Goal: Task Accomplishment & Management: Complete application form

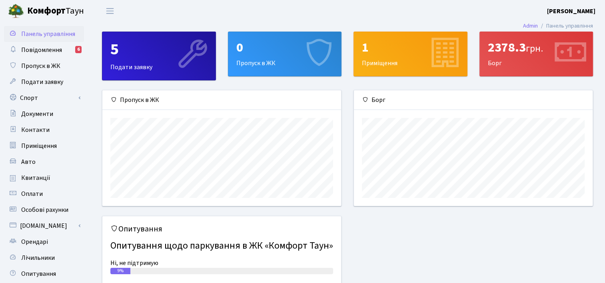
scroll to position [115, 239]
click at [36, 89] on link "Подати заявку" at bounding box center [44, 82] width 80 height 16
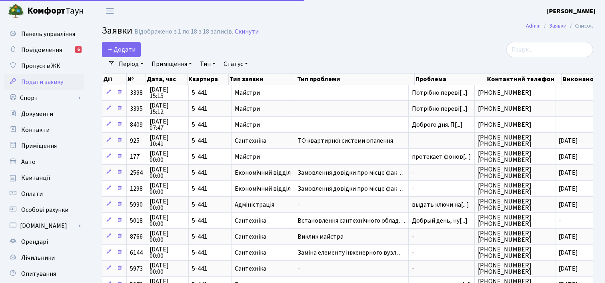
select select "25"
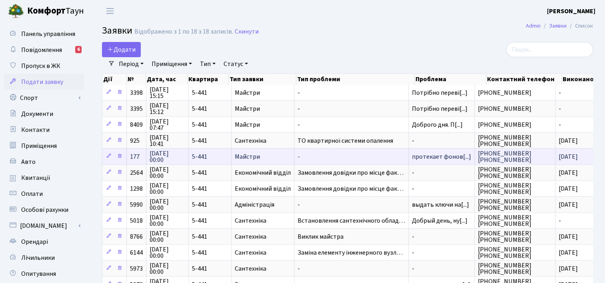
click at [435, 160] on td "протекает фонов[...]" at bounding box center [442, 156] width 66 height 16
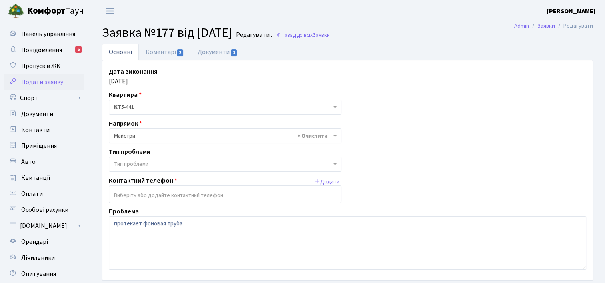
scroll to position [40, 0]
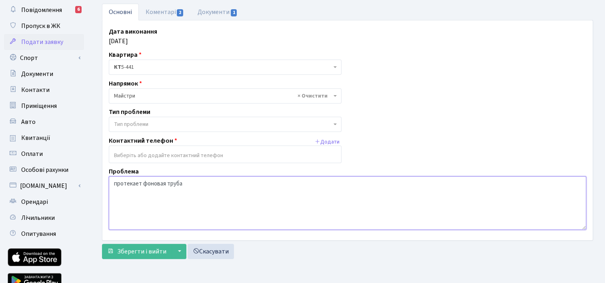
drag, startPoint x: 195, startPoint y: 182, endPoint x: 96, endPoint y: 183, distance: 98.8
click at [96, 183] on div "Основні Коментарі 2 Документи 1 Дата виконання 21.01.2020 Квартира <b>КТ</b>&nb…" at bounding box center [347, 133] width 503 height 259
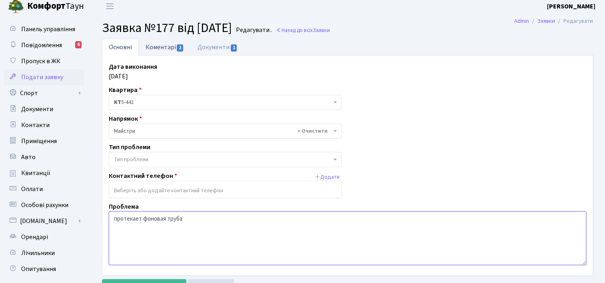
scroll to position [0, 0]
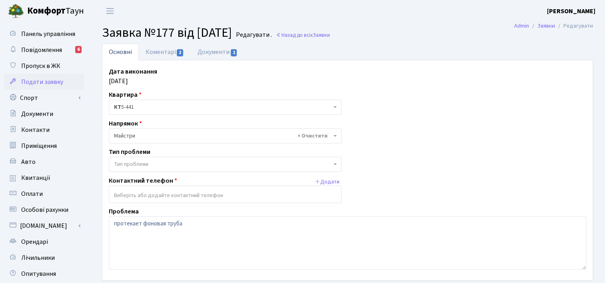
click at [137, 31] on span "Заявка №177 від [DATE]" at bounding box center [167, 33] width 130 height 18
drag, startPoint x: 101, startPoint y: 32, endPoint x: 252, endPoint y: 40, distance: 151.0
click at [252, 40] on section "Заявка №177 від 09.01.2020 Редагувати . Назад до всіх Заявки" at bounding box center [347, 32] width 515 height 15
copy span "Заявка №177 від [DATE]"
copy span "Заявка №177 від 09.01.2020"
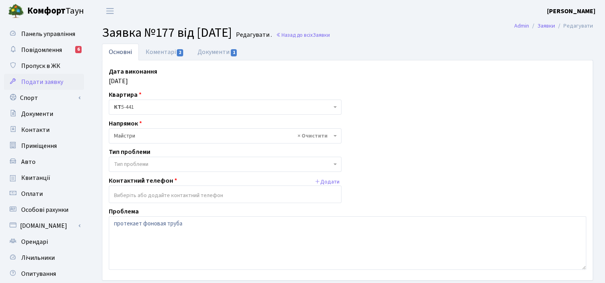
click at [54, 79] on span "Подати заявку" at bounding box center [42, 82] width 42 height 9
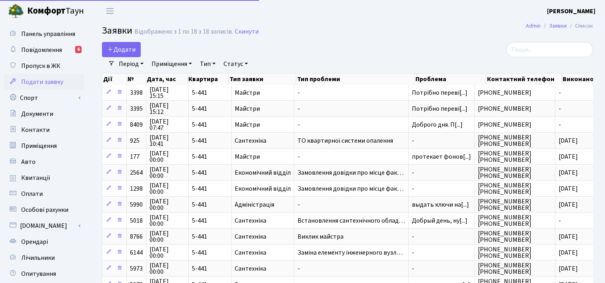
select select "25"
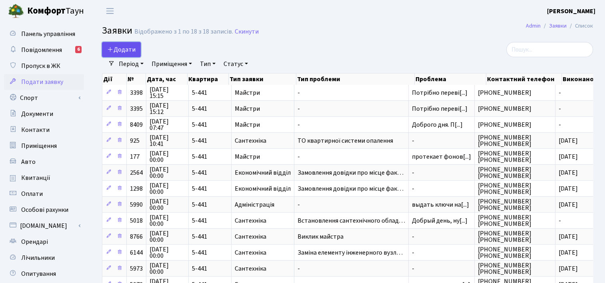
click at [124, 49] on span "Додати" at bounding box center [121, 49] width 28 height 9
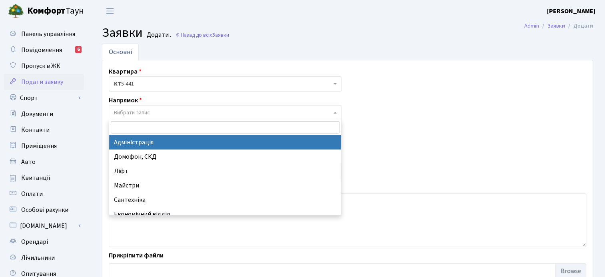
click at [147, 109] on span "Вибрати запис" at bounding box center [132, 113] width 36 height 8
select select "5"
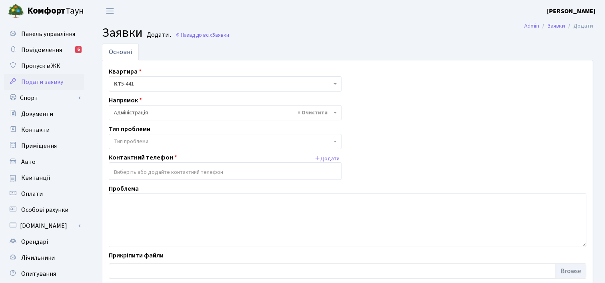
click at [145, 140] on span "Тип проблеми" at bounding box center [131, 142] width 34 height 8
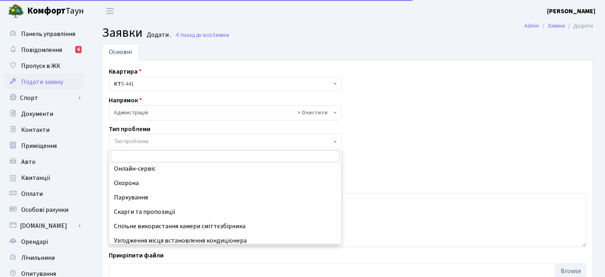
scroll to position [78, 0]
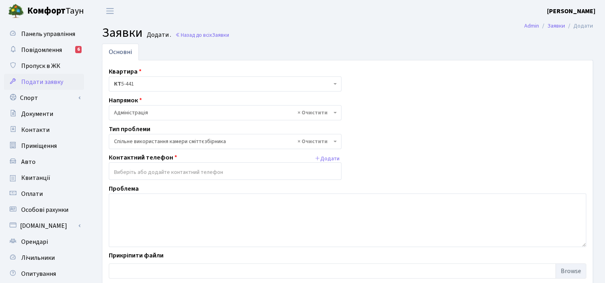
click at [162, 144] on span "× Спільне використання камери сміттєзбірника" at bounding box center [223, 142] width 218 height 8
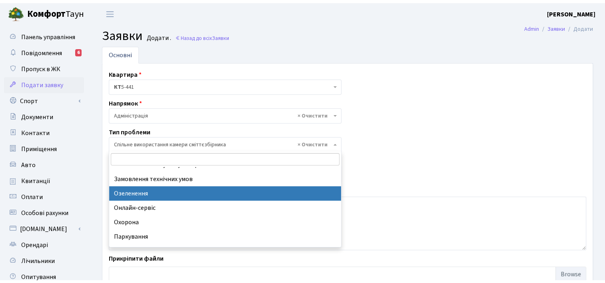
scroll to position [0, 0]
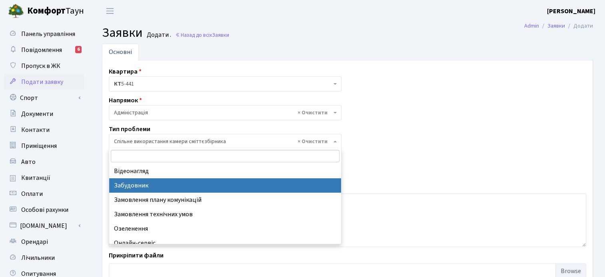
select select "64"
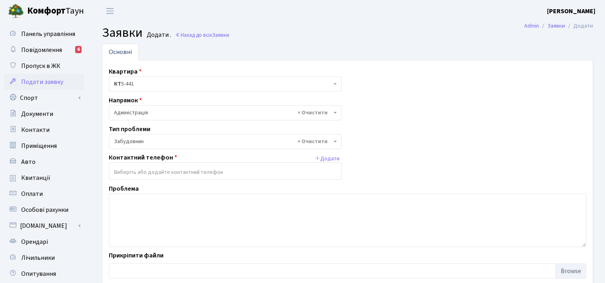
click at [137, 172] on input "search" at bounding box center [225, 172] width 232 height 14
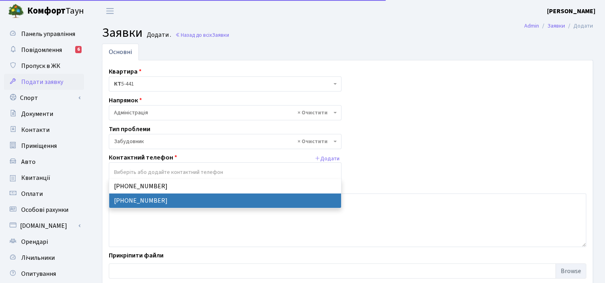
select select "16727"
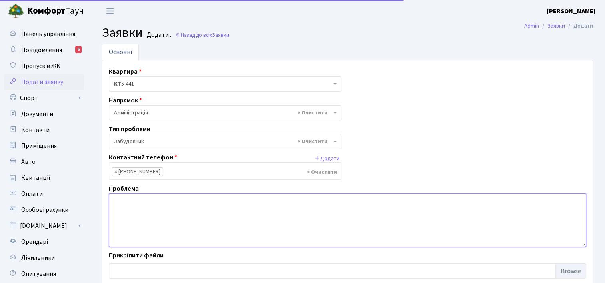
click at [144, 214] on textarea at bounding box center [348, 221] width 478 height 54
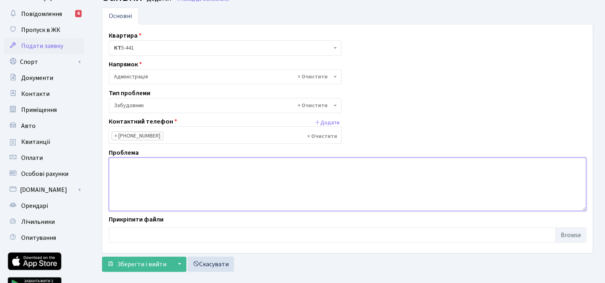
scroll to position [40, 0]
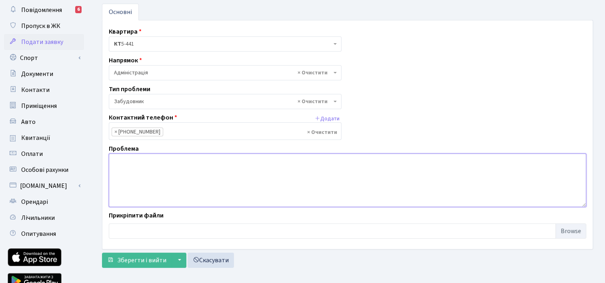
paste textarea "Заявка №177 від 09.01.2020"
click at [111, 158] on textarea "Заявка №177 від 09.01.2020" at bounding box center [348, 181] width 478 height 54
type textarea "Доброго дня. За заявою №177 від 09.01.2020 нічого так і не зробленно."
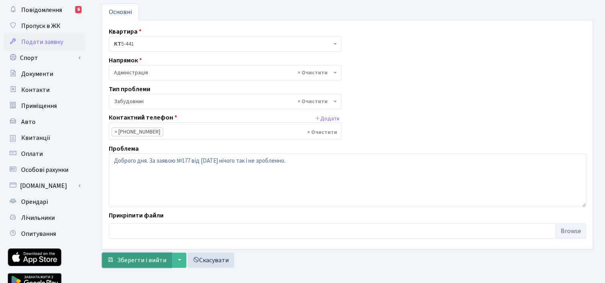
click at [134, 259] on span "Зберегти і вийти" at bounding box center [141, 260] width 49 height 9
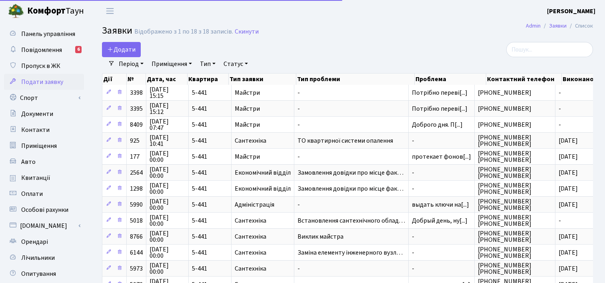
select select "25"
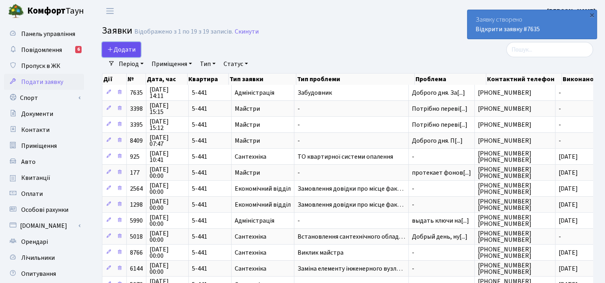
click at [117, 54] on span "Додати" at bounding box center [121, 49] width 28 height 9
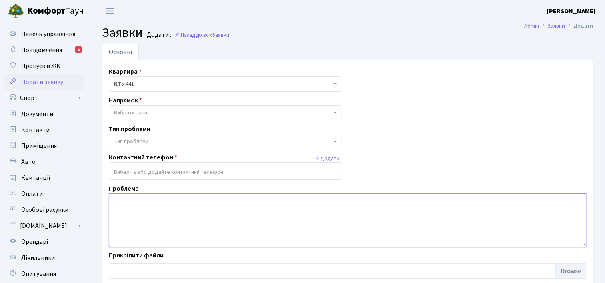
click at [188, 211] on textarea at bounding box center [348, 221] width 478 height 54
paste textarea "ЗАЯВА щодо несанкціонованого стягнення плати за користування міжповерховою комо…"
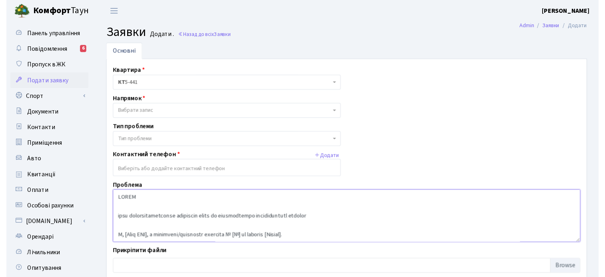
scroll to position [371, 0]
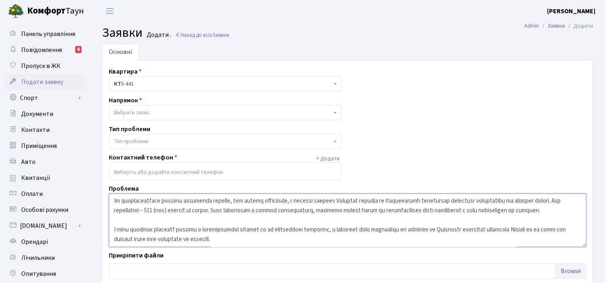
type textarea "ЗАЯВА щодо несанкціонованого стягнення плати за користування міжповерховою комо…"
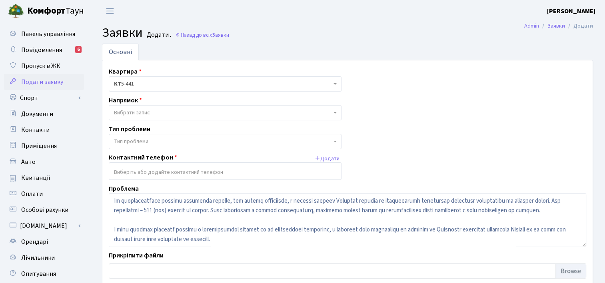
click at [333, 141] on span "Тип проблеми" at bounding box center [225, 141] width 233 height 15
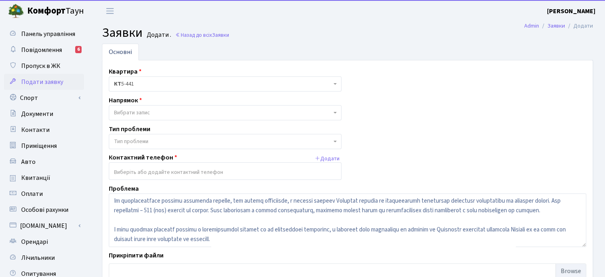
click at [282, 122] on div "Квартира <b>КТ</b>&nbsp;&nbsp;&nbsp;&nbsp;5-441 КТ 5-441 Напрямок - Адміністрац…" at bounding box center [348, 175] width 490 height 216
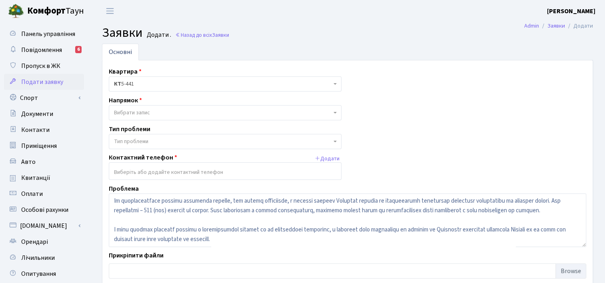
click at [282, 118] on span "Вибрати запис" at bounding box center [225, 112] width 233 height 15
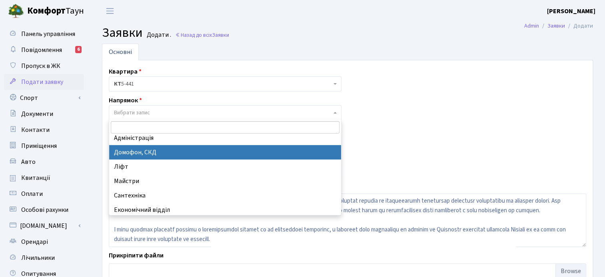
scroll to position [0, 0]
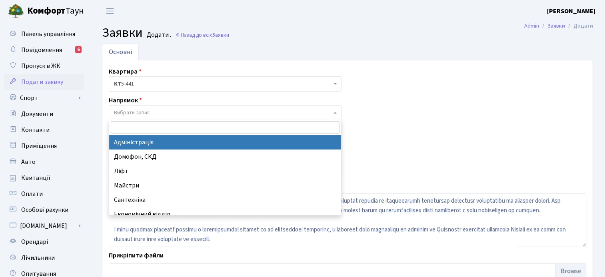
click at [152, 124] on input "search" at bounding box center [225, 127] width 229 height 12
select select "5"
select select
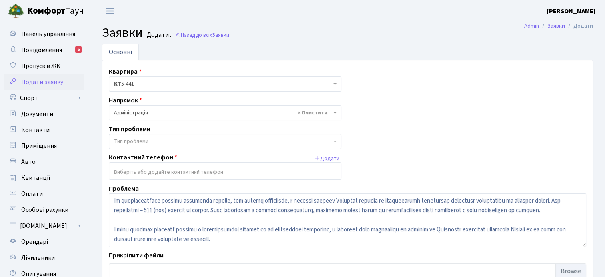
click at [201, 148] on body "Комфорт Таун Саримсаков А. Р. Мій обліковий запис Вийти Панель управління Повід…" at bounding box center [302, 180] width 605 height 360
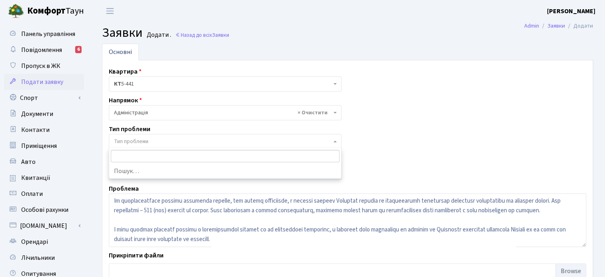
click at [163, 116] on span "× Адміністрація" at bounding box center [223, 113] width 218 height 8
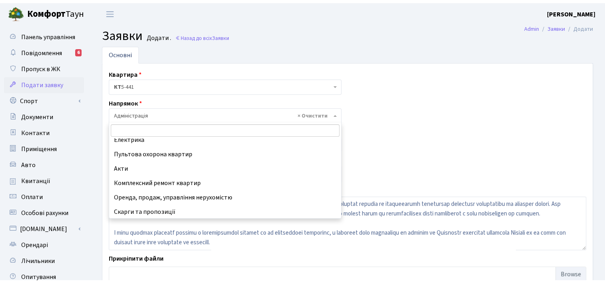
scroll to position [93, 0]
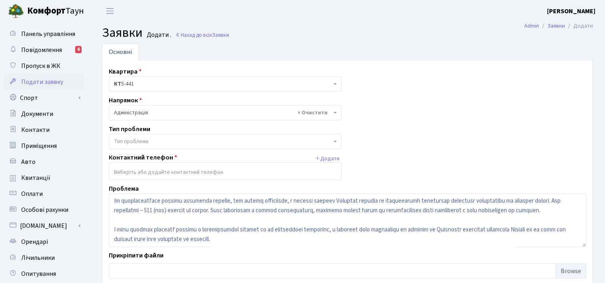
click at [401, 148] on div "Квартира <b>КТ</b>&nbsp;&nbsp;&nbsp;&nbsp;5-441 КТ 5-441 Напрямок - Адміністрац…" at bounding box center [348, 175] width 490 height 216
click at [315, 144] on span "Тип проблеми" at bounding box center [223, 142] width 218 height 8
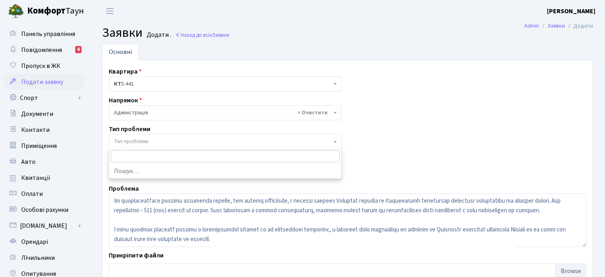
click at [377, 136] on div "Квартира <b>КТ</b>&nbsp;&nbsp;&nbsp;&nbsp;5-441 КТ 5-441 Напрямок - Адміністрац…" at bounding box center [348, 175] width 490 height 216
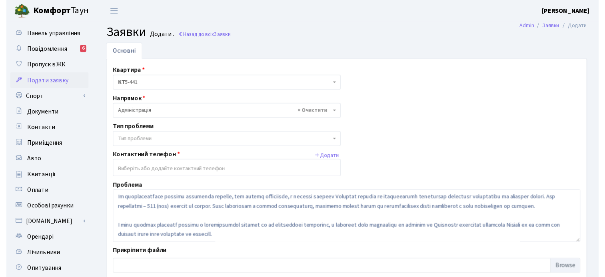
scroll to position [374, 0]
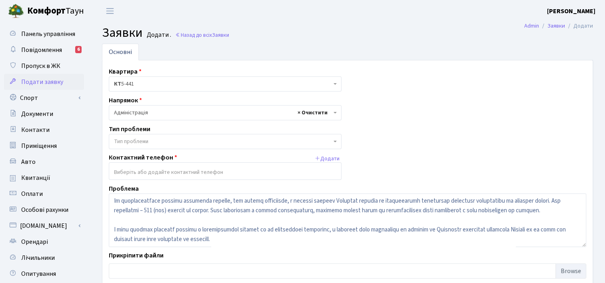
select select
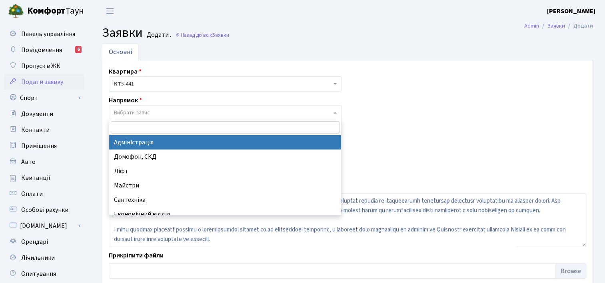
click at [434, 139] on div "Квартира <b>КТ</b>&nbsp;&nbsp;&nbsp;&nbsp;5-441 КТ 5-441 Напрямок - Адміністрац…" at bounding box center [348, 175] width 490 height 216
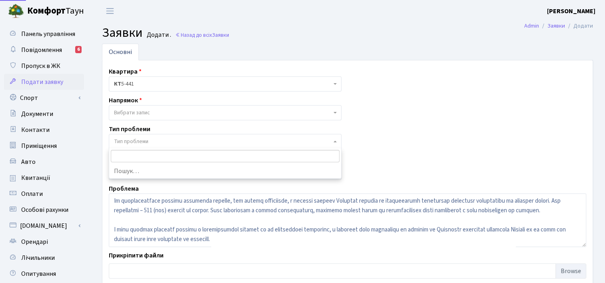
click at [340, 142] on span "Тип проблеми" at bounding box center [225, 141] width 233 height 15
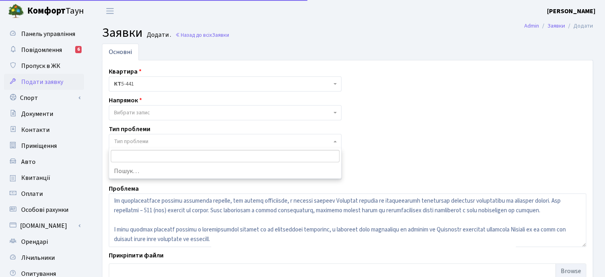
click at [249, 152] on input "search" at bounding box center [225, 156] width 229 height 12
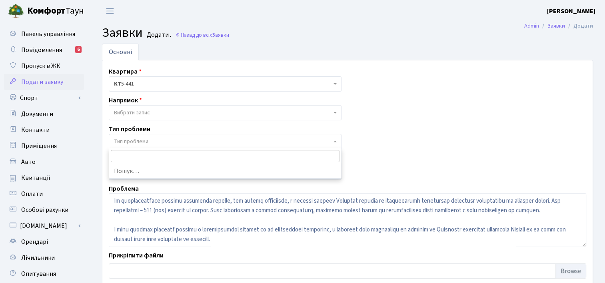
click at [183, 104] on div "Напрямок - Адміністрація Домофон, СКД Ліфт Майстри Сантехніка Економічний відді…" at bounding box center [225, 108] width 245 height 25
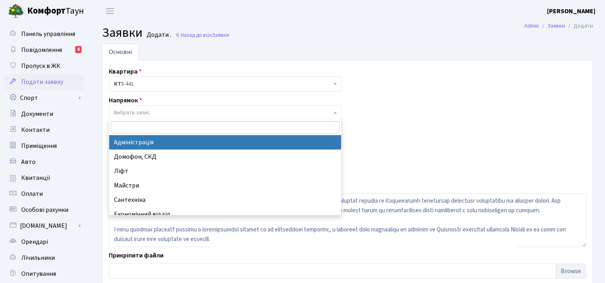
click at [181, 111] on span "Вибрати запис" at bounding box center [223, 113] width 218 height 8
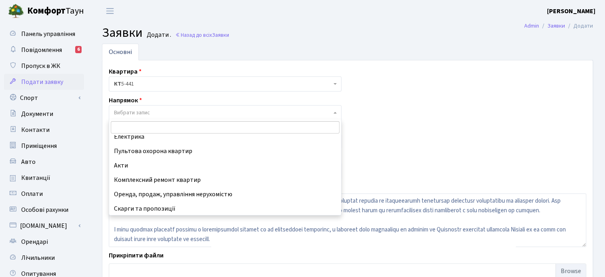
scroll to position [93, 0]
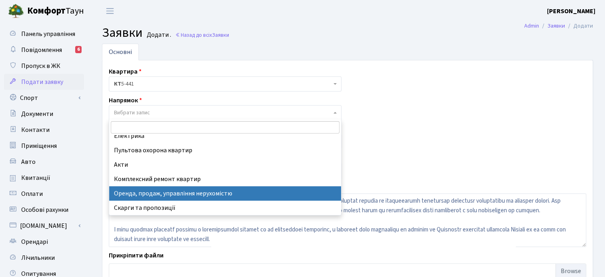
select select "21"
select select
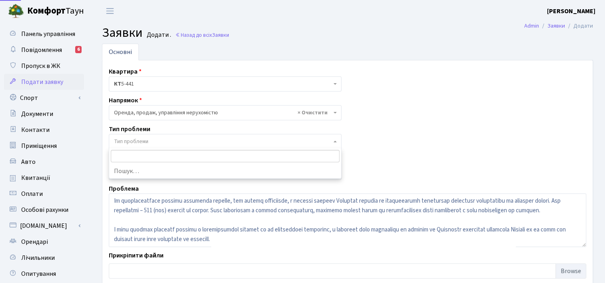
click at [201, 147] on span "Тип проблеми" at bounding box center [225, 141] width 233 height 15
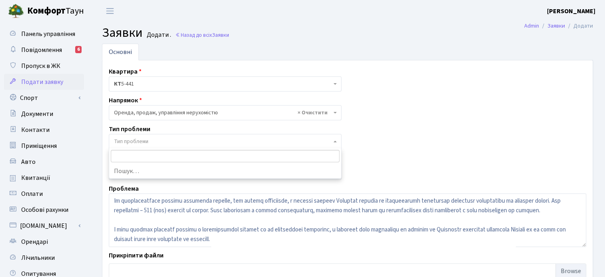
click at [201, 145] on span "Тип проблеми" at bounding box center [225, 141] width 233 height 15
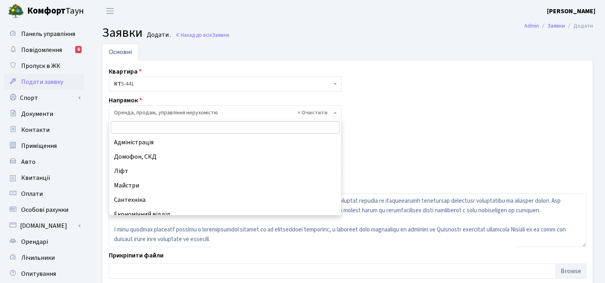
click at [193, 112] on span "× Оренда, продаж, управління нерухомістю" at bounding box center [223, 113] width 218 height 8
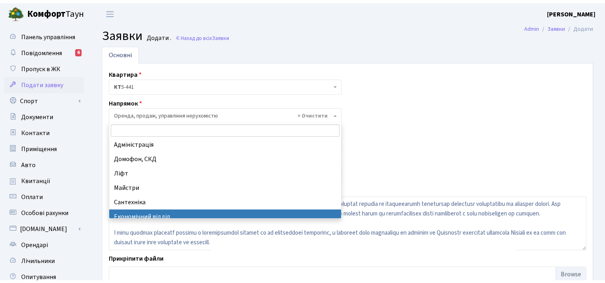
scroll to position [0, 0]
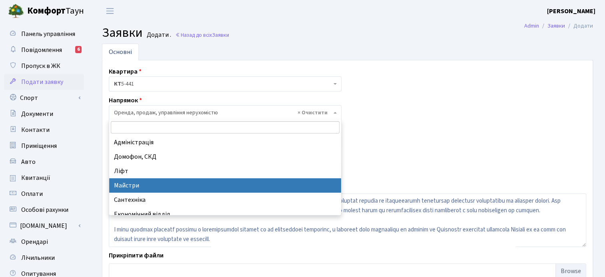
select select "1"
select select
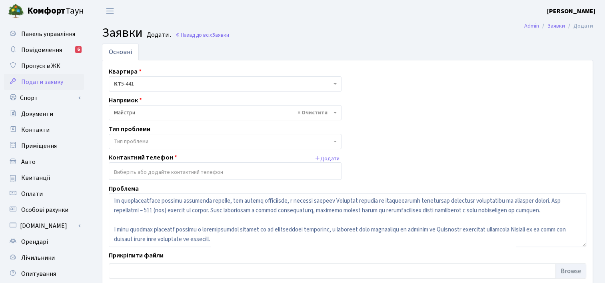
click at [142, 144] on span "Тип проблеми" at bounding box center [131, 142] width 34 height 8
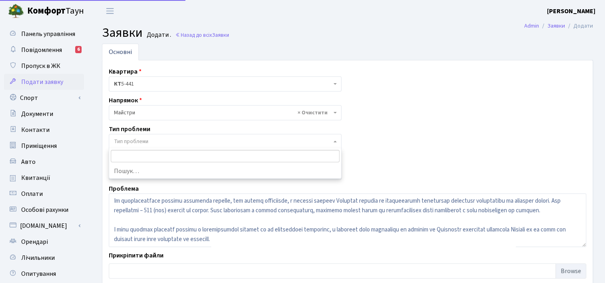
click at [142, 142] on span "Тип проблеми" at bounding box center [131, 142] width 34 height 8
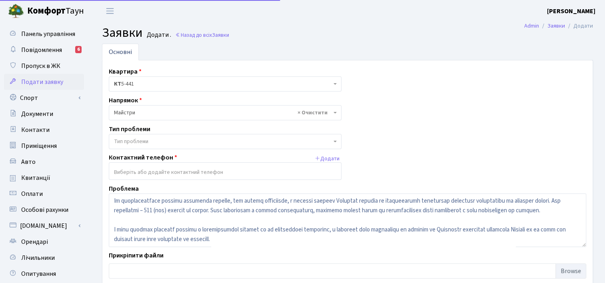
click at [133, 110] on span "× Майстри" at bounding box center [223, 113] width 218 height 8
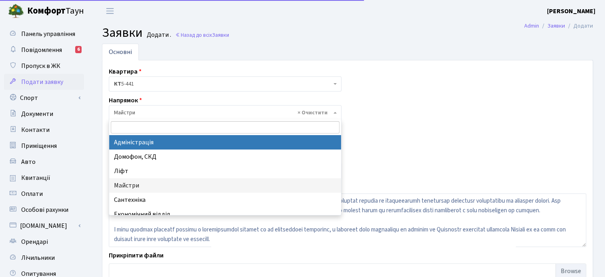
select select "5"
select select
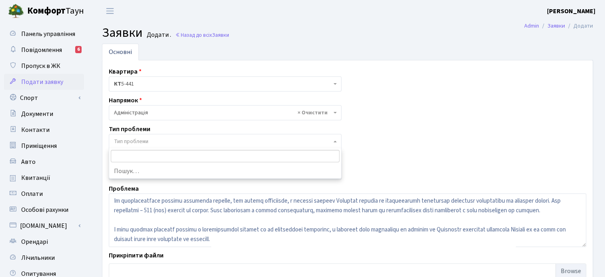
click at [138, 142] on span "Тип проблеми" at bounding box center [131, 142] width 34 height 8
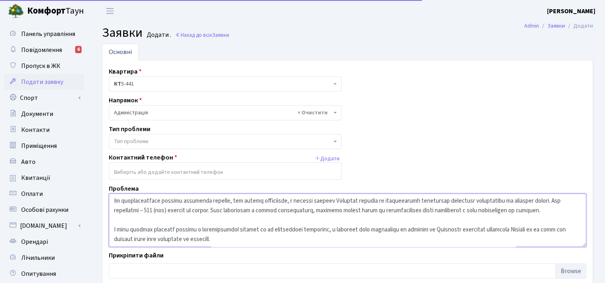
click at [242, 220] on textarea at bounding box center [348, 221] width 478 height 54
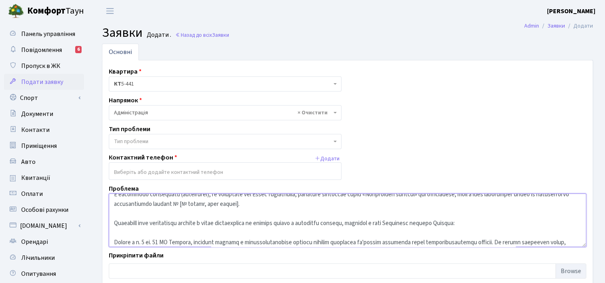
scroll to position [54, 0]
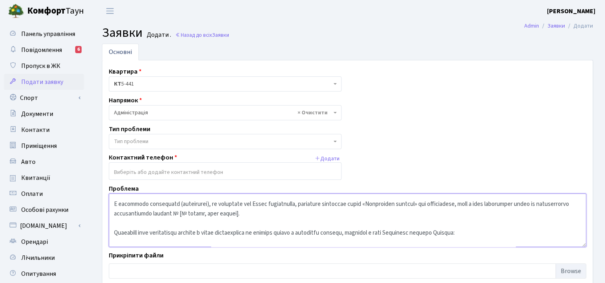
click at [290, 213] on textarea at bounding box center [348, 221] width 478 height 54
click at [184, 199] on textarea at bounding box center [348, 221] width 478 height 54
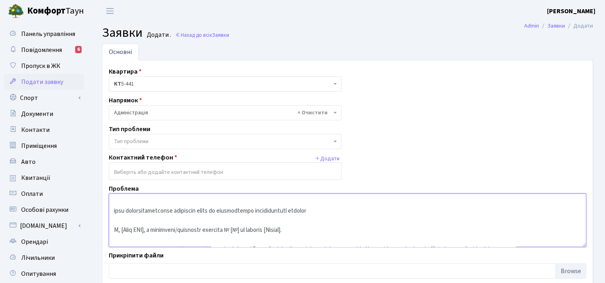
scroll to position [0, 0]
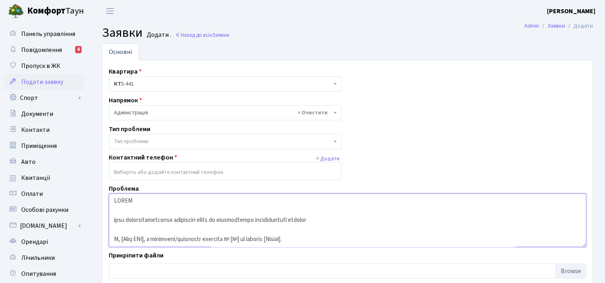
drag, startPoint x: 369, startPoint y: 224, endPoint x: 99, endPoint y: 218, distance: 269.7
click at [98, 218] on div "Основні Квартира <b>КТ</b>&nbsp;&nbsp;&nbsp;&nbsp;5-441 КТ 5-441 Напрямок - Адм…" at bounding box center [347, 178] width 503 height 268
type textarea "ЗАЯВА щодо несанкціонованого стягнення плати за користування міжповерховою комо…"
click at [161, 139] on span "Тип проблеми" at bounding box center [223, 142] width 218 height 8
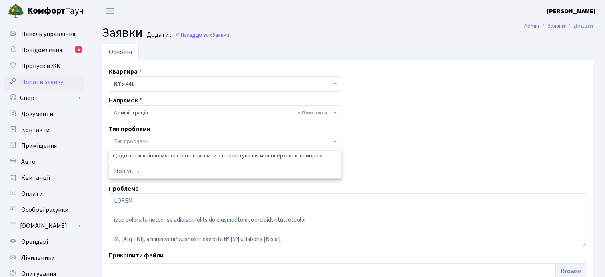
drag, startPoint x: 260, startPoint y: 156, endPoint x: 87, endPoint y: 155, distance: 172.8
click at [87, 155] on body "Комфорт Таун Саримсаков А. Р. Мій обліковий запис Вийти Панель управління Повід…" at bounding box center [302, 180] width 605 height 360
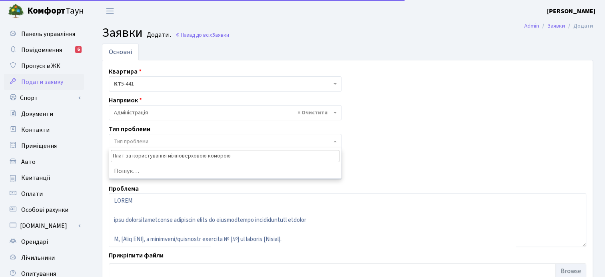
type input "Плата за користування міжповерховою коморою"
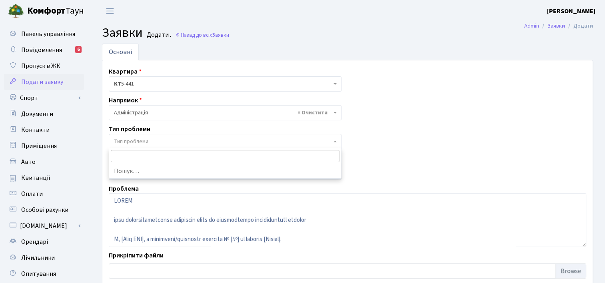
click at [395, 112] on div "Квартира <b>КТ</b>&nbsp;&nbsp;&nbsp;&nbsp;5-441 КТ 5-441 Напрямок - Адміністрац…" at bounding box center [348, 175] width 490 height 216
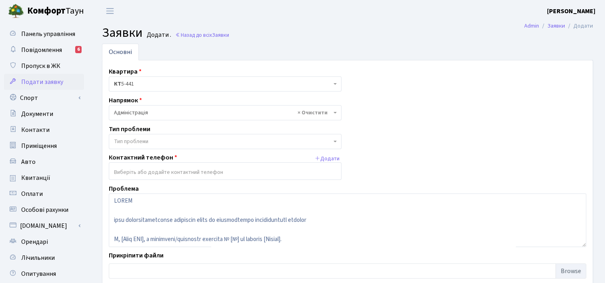
drag, startPoint x: 278, startPoint y: 176, endPoint x: 264, endPoint y: 171, distance: 14.2
click at [269, 174] on input "search" at bounding box center [225, 172] width 232 height 14
drag, startPoint x: 264, startPoint y: 171, endPoint x: 265, endPoint y: 166, distance: 4.8
click at [263, 170] on input "search" at bounding box center [225, 172] width 232 height 14
click at [258, 166] on input "search" at bounding box center [225, 172] width 232 height 14
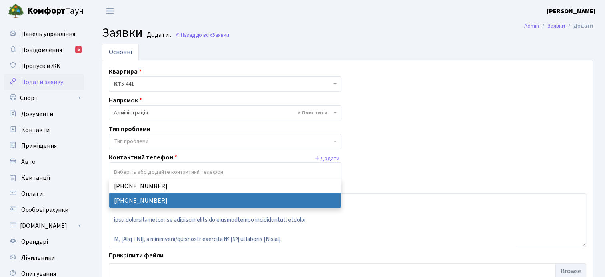
select select "16727"
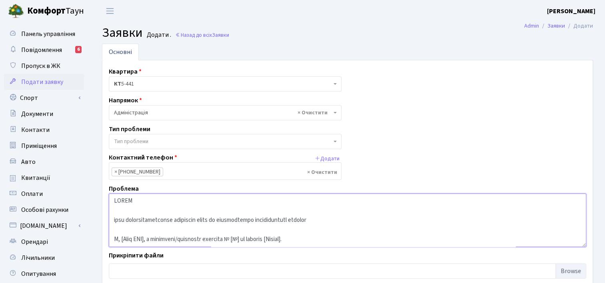
click at [142, 236] on textarea at bounding box center [348, 221] width 478 height 54
click at [279, 240] on textarea at bounding box center [348, 221] width 478 height 54
click at [225, 238] on textarea at bounding box center [348, 221] width 478 height 54
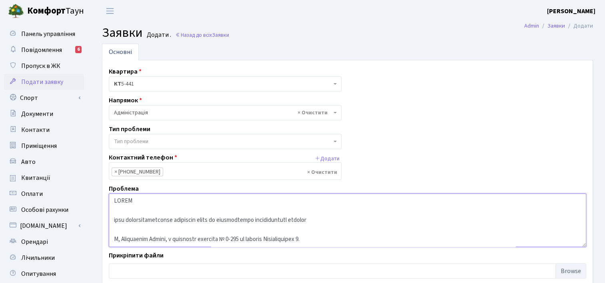
click at [496, 233] on textarea at bounding box center [348, 221] width 478 height 54
click at [121, 206] on textarea at bounding box center [348, 221] width 478 height 54
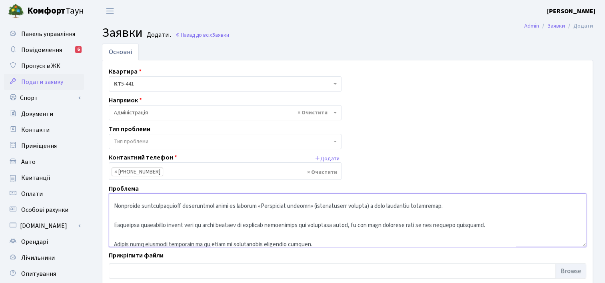
scroll to position [278, 0]
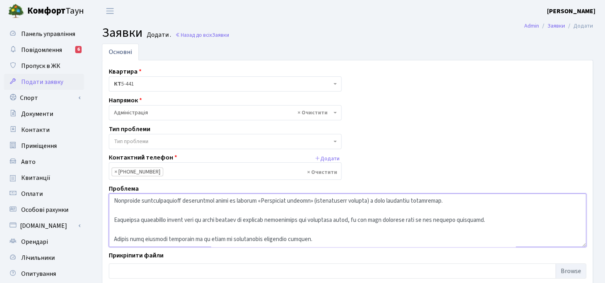
click at [441, 228] on textarea at bounding box center [348, 221] width 478 height 54
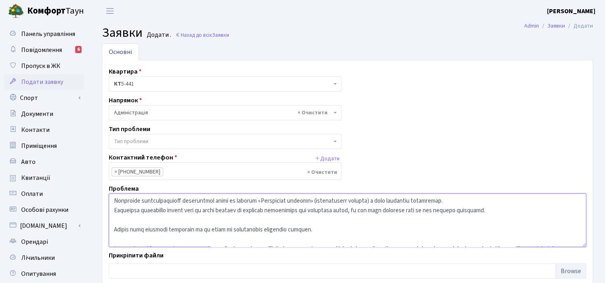
scroll to position [294, 0]
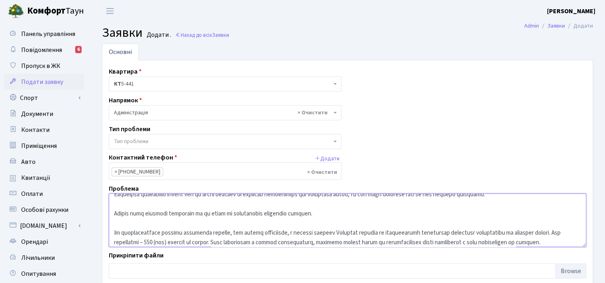
click at [125, 222] on textarea at bounding box center [348, 221] width 478 height 54
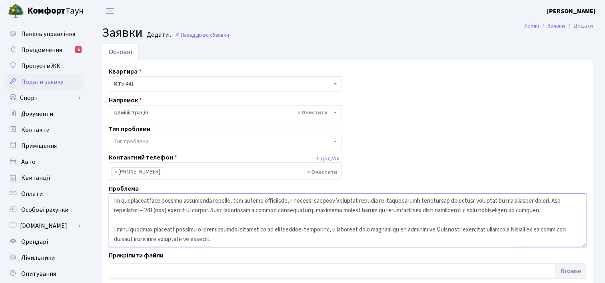
scroll to position [77, 0]
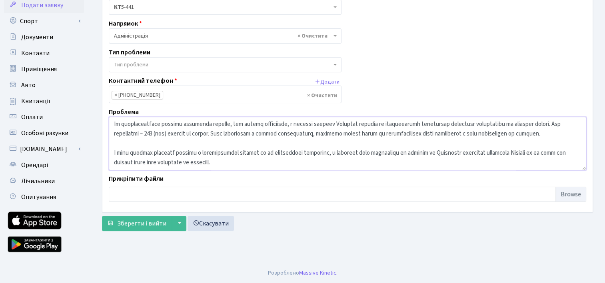
type textarea "ЗАЯВА щодо несанкціонованого стягнення плати за користування міжповерховою комо…"
click at [211, 141] on textarea at bounding box center [348, 144] width 478 height 54
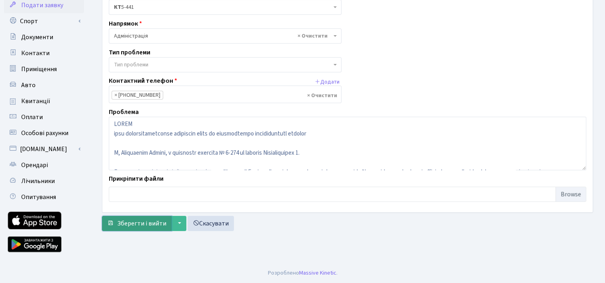
click at [142, 221] on span "Зберегти і вийти" at bounding box center [141, 223] width 49 height 9
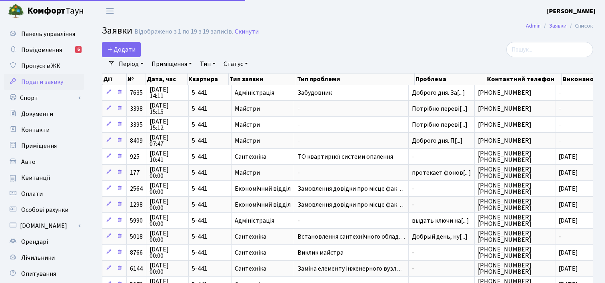
select select "25"
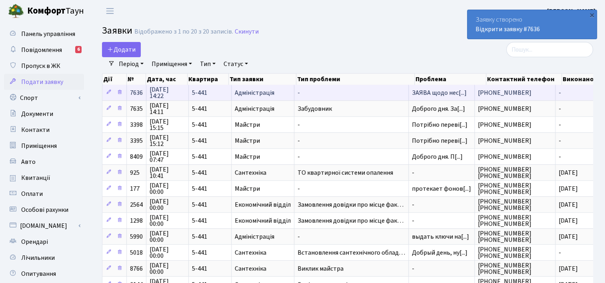
click at [260, 92] on span "Адміністрація" at bounding box center [263, 93] width 56 height 6
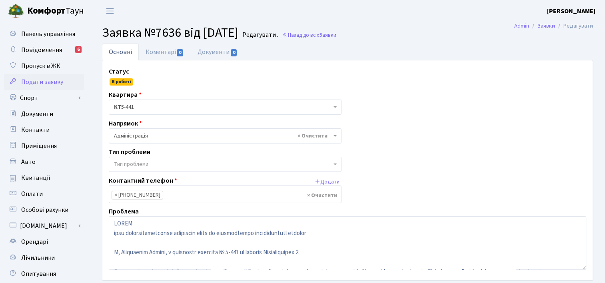
click at [170, 164] on span "Тип проблеми" at bounding box center [223, 164] width 218 height 8
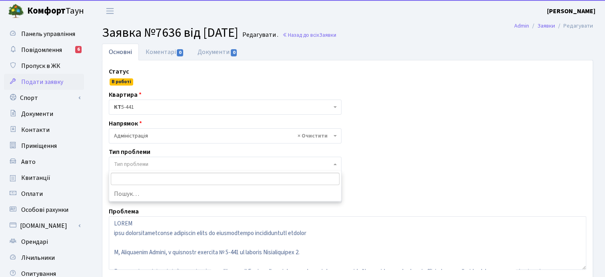
click at [172, 183] on input "search" at bounding box center [225, 179] width 229 height 12
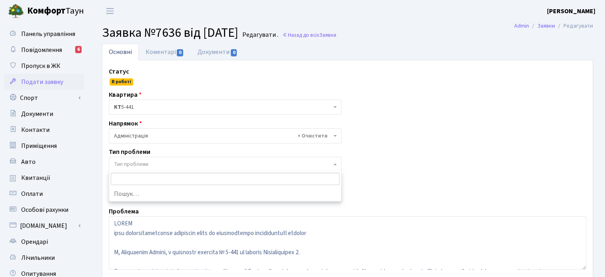
paste input "ЗАЯВА щодо несанкціонованого стягнення плати за користування міжповерховою комо…"
type input "ЗАЯВА щодо несанкціонованого стягнення плати за користування міжповерховою комо…"
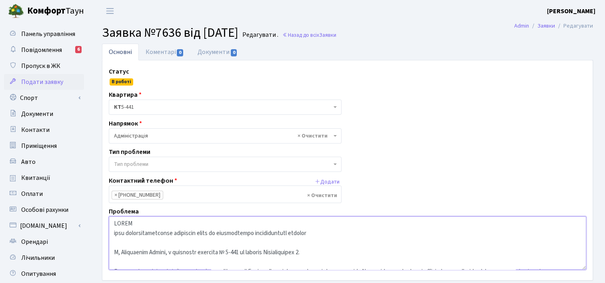
drag, startPoint x: 338, startPoint y: 232, endPoint x: 182, endPoint y: 233, distance: 156.0
click at [182, 233] on textarea at bounding box center [348, 243] width 478 height 54
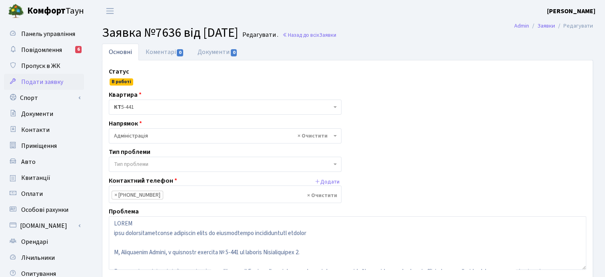
click at [135, 163] on span "Тип проблеми" at bounding box center [131, 164] width 34 height 8
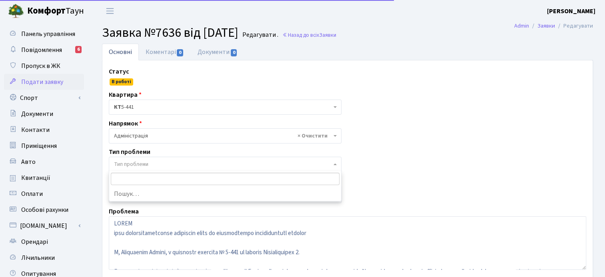
type input "стягнення плати за користування міжповерховою коморою"
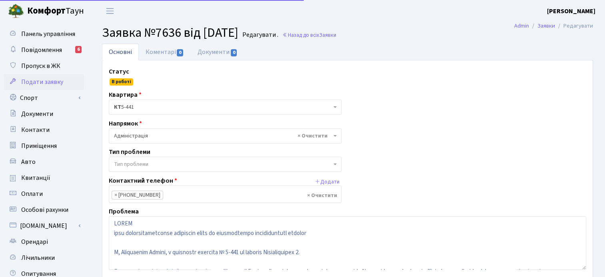
click at [406, 151] on div "Статус В роботі Квартира <b>КТ</b>&nbsp;&nbsp;&nbsp;&nbsp;5-441 КТ 5-441 Напрям…" at bounding box center [348, 170] width 490 height 207
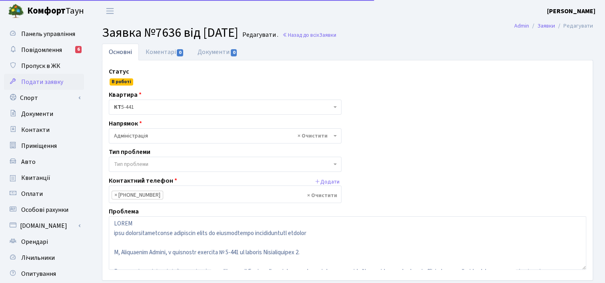
click at [44, 84] on span "Подати заявку" at bounding box center [42, 82] width 42 height 9
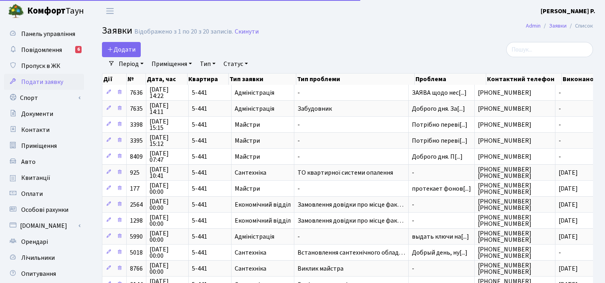
select select "25"
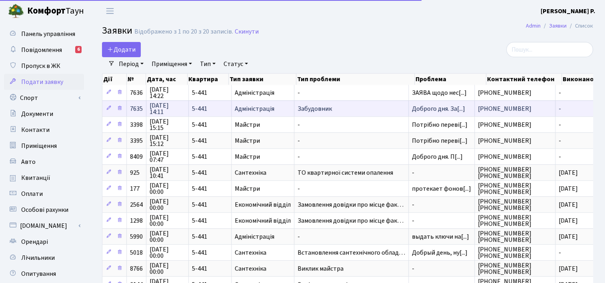
click at [198, 109] on span "5-441" at bounding box center [210, 109] width 36 height 6
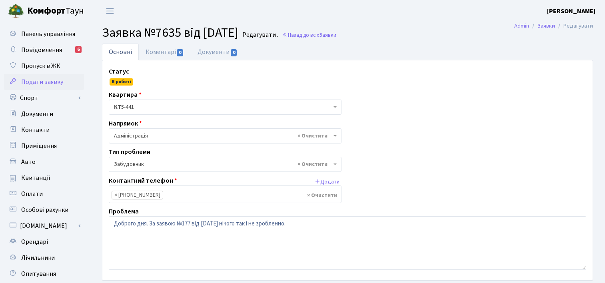
select select "64"
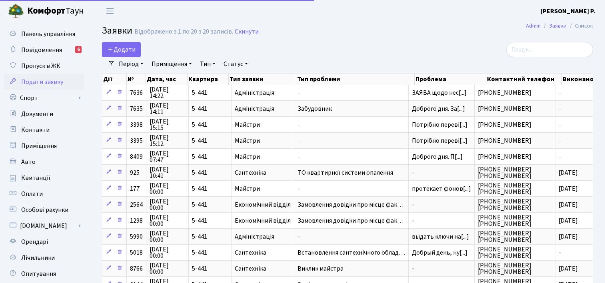
select select "25"
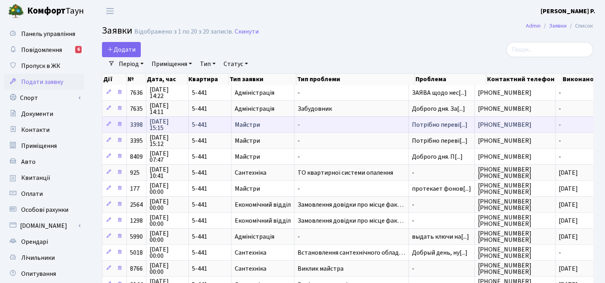
click at [252, 123] on span "Майстри" at bounding box center [263, 125] width 56 height 6
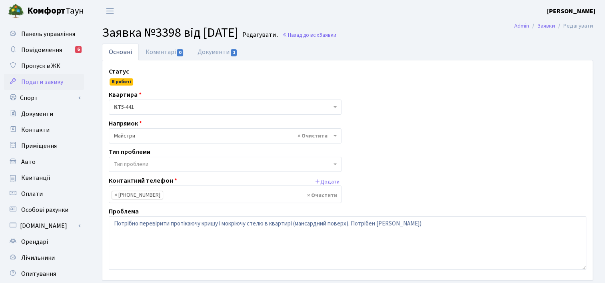
click at [122, 82] on span "В роботі" at bounding box center [122, 81] width 24 height 7
click at [154, 56] on link "Коментарі 0" at bounding box center [165, 52] width 52 height 16
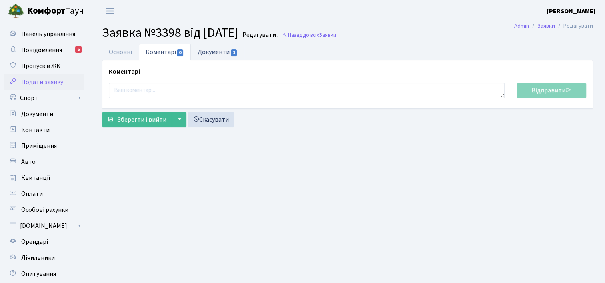
click at [218, 56] on link "Документи 1" at bounding box center [218, 52] width 54 height 16
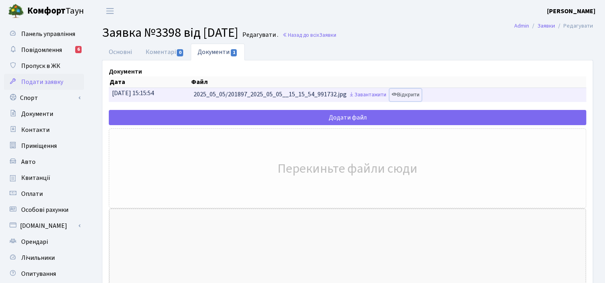
click at [422, 96] on link "Відкрити" at bounding box center [406, 95] width 32 height 12
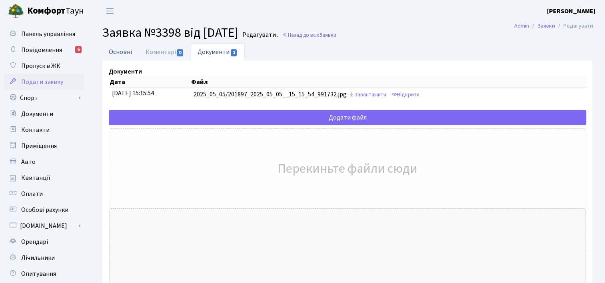
click at [118, 52] on link "Основні" at bounding box center [120, 52] width 37 height 16
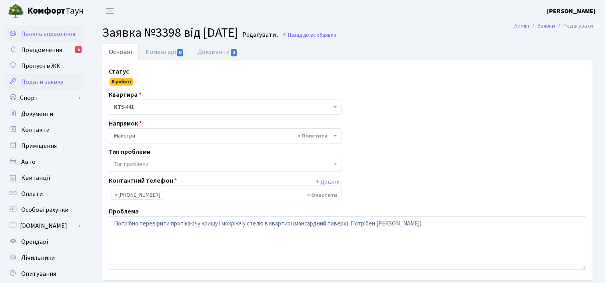
click at [34, 34] on span "Панель управління" at bounding box center [48, 34] width 54 height 9
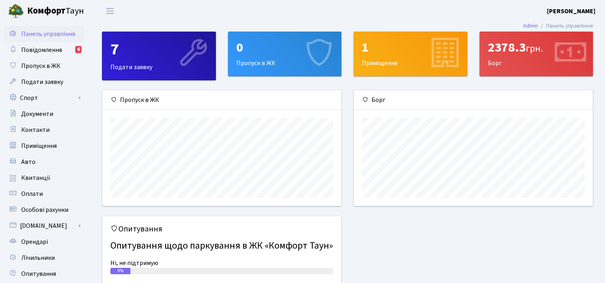
scroll to position [115, 239]
click at [69, 82] on link "Подати заявку" at bounding box center [44, 82] width 80 height 16
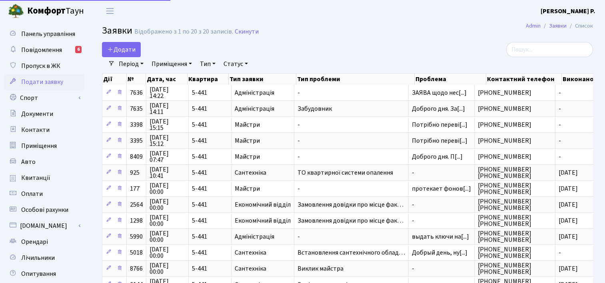
select select "25"
click at [119, 48] on span "Додати" at bounding box center [121, 49] width 28 height 9
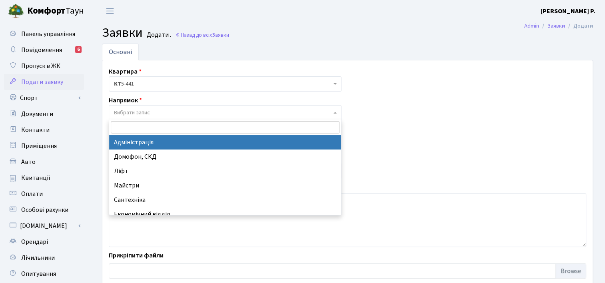
click at [148, 111] on span "Вибрати запис" at bounding box center [132, 113] width 36 height 8
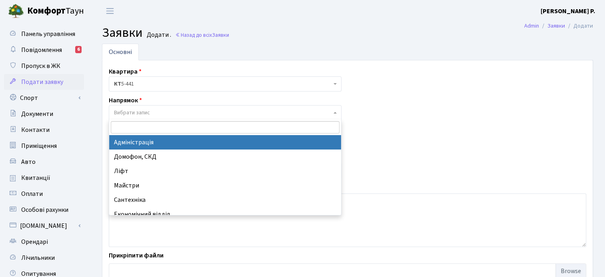
select select "5"
select select
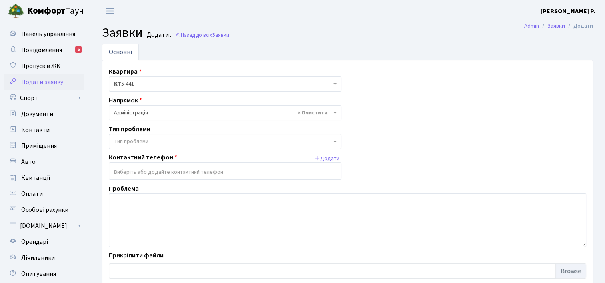
click at [139, 142] on span "Тип проблеми" at bounding box center [131, 142] width 34 height 8
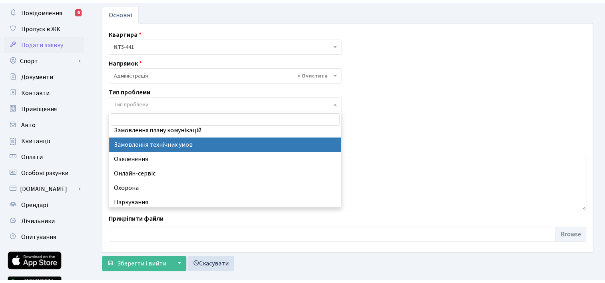
scroll to position [40, 0]
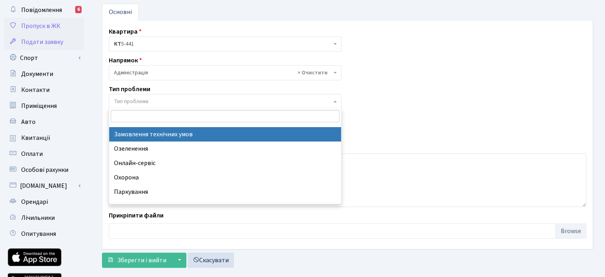
click at [38, 23] on span "Пропуск в ЖК" at bounding box center [40, 26] width 39 height 9
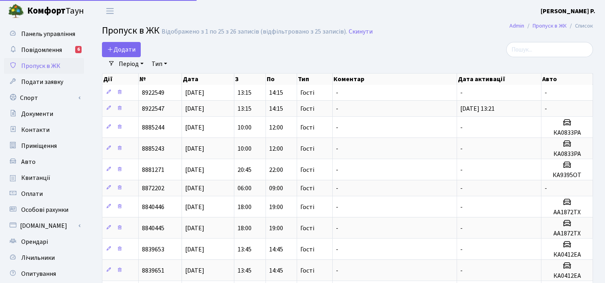
select select "25"
click at [34, 81] on span "Подати заявку" at bounding box center [42, 82] width 42 height 9
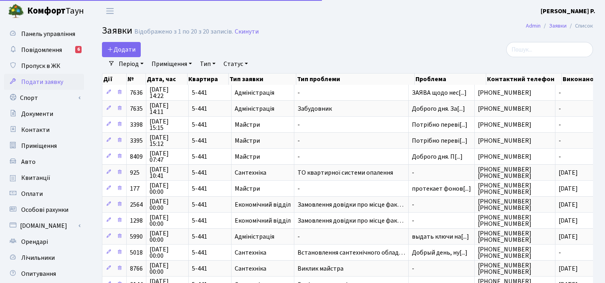
select select "25"
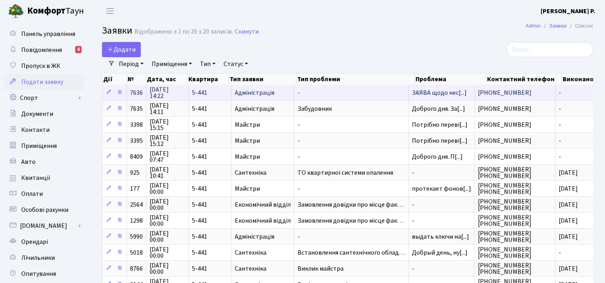
click at [259, 93] on span "Адміністрація" at bounding box center [263, 93] width 56 height 6
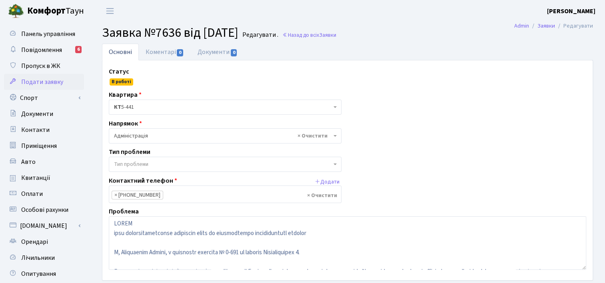
click at [147, 163] on span "Тип проблеми" at bounding box center [131, 164] width 34 height 8
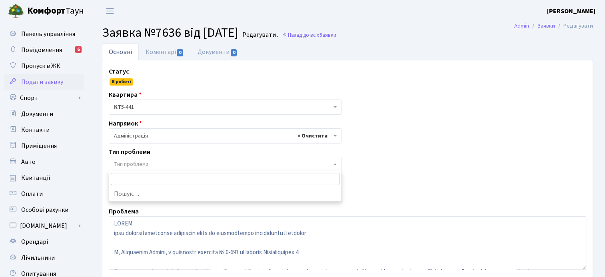
select select
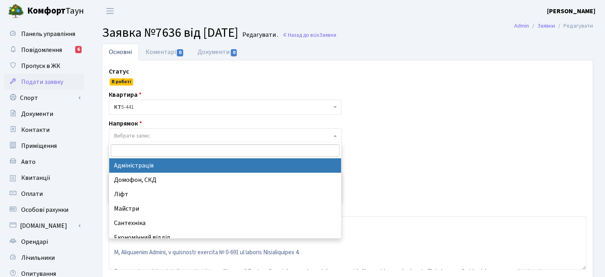
select select "5"
select select
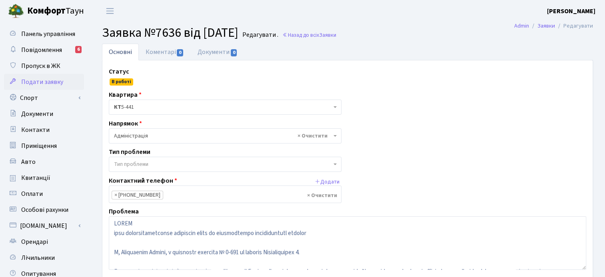
click at [393, 134] on div "Статус В роботі Квартира <b>КТ</b>&nbsp;&nbsp;&nbsp;&nbsp;5-441 КТ 5-441 Напрям…" at bounding box center [348, 170] width 490 height 207
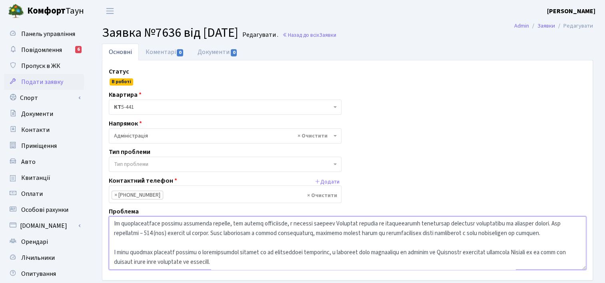
click at [166, 238] on textarea at bounding box center [348, 243] width 478 height 54
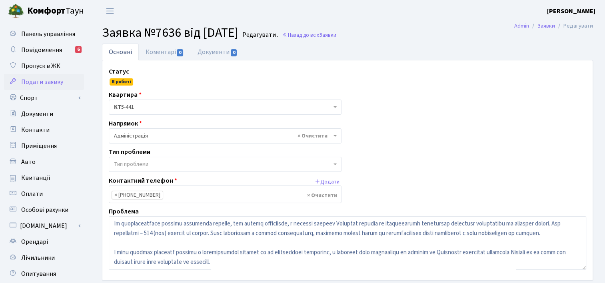
click at [144, 160] on span "Тип проблеми" at bounding box center [225, 164] width 233 height 15
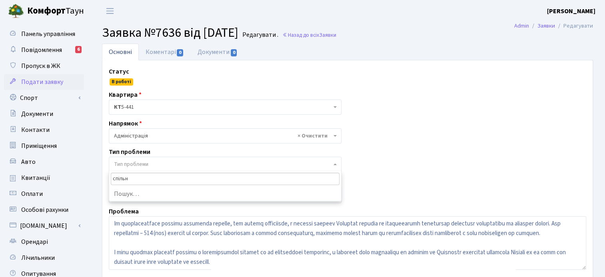
type input "спільне"
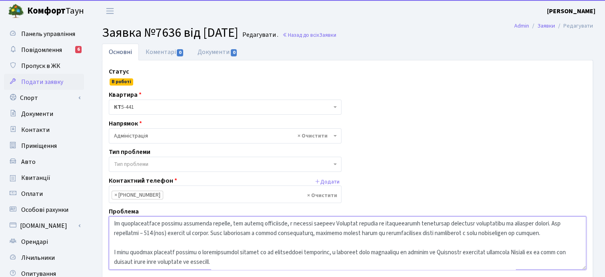
click at [201, 233] on textarea at bounding box center [348, 243] width 478 height 54
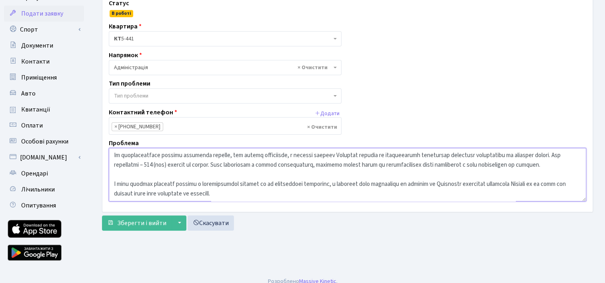
scroll to position [77, 0]
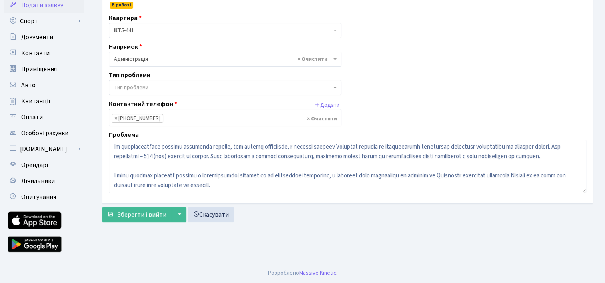
click at [332, 87] on span "Тип проблеми" at bounding box center [225, 87] width 233 height 15
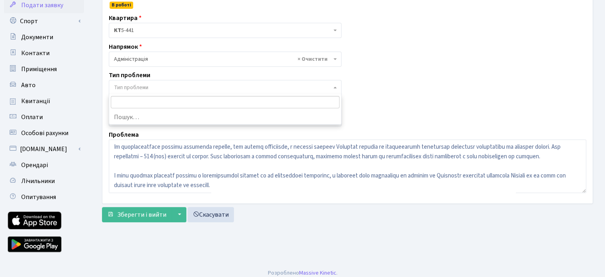
click at [148, 118] on li "Пошук…" at bounding box center [225, 117] width 232 height 14
click at [146, 107] on input "search" at bounding box center [225, 102] width 229 height 12
type input "спільне"
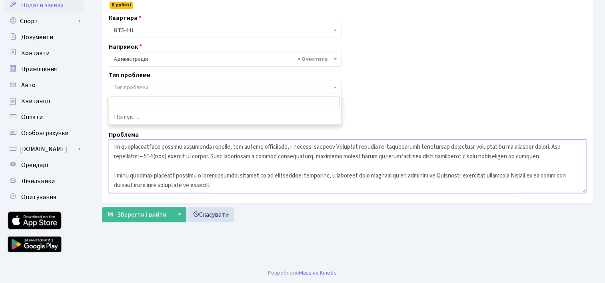
click at [216, 170] on textarea at bounding box center [348, 167] width 478 height 54
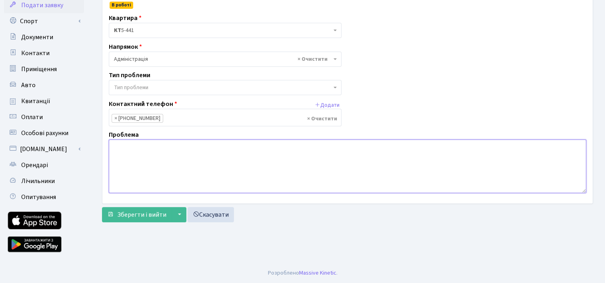
scroll to position [0, 0]
click at [221, 217] on link "Скасувати" at bounding box center [211, 214] width 46 height 15
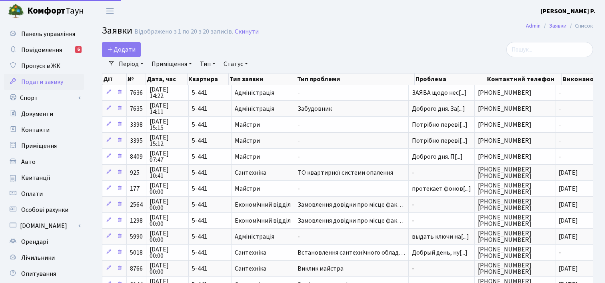
select select "25"
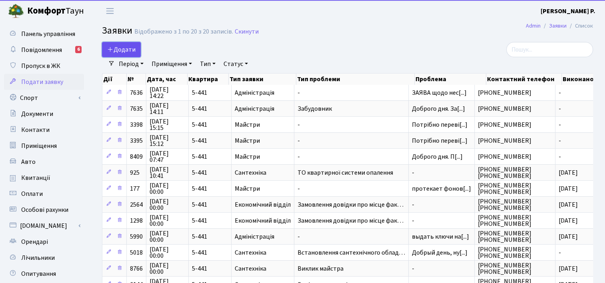
click at [118, 46] on span "Додати" at bounding box center [121, 49] width 28 height 9
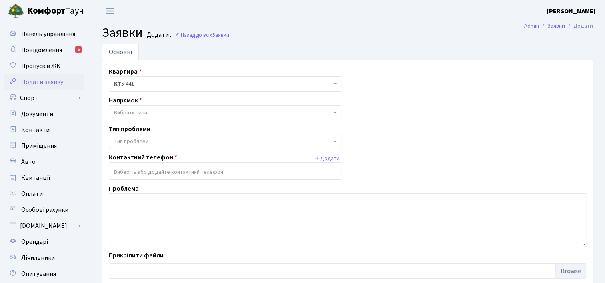
click at [160, 112] on span "Вибрати запис" at bounding box center [223, 113] width 218 height 8
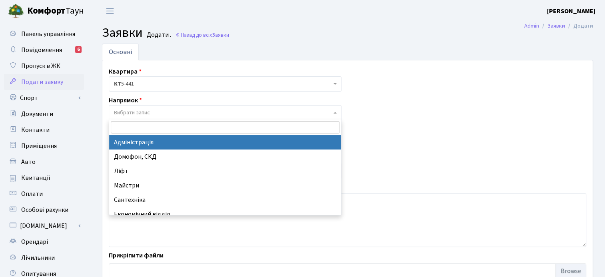
select select "5"
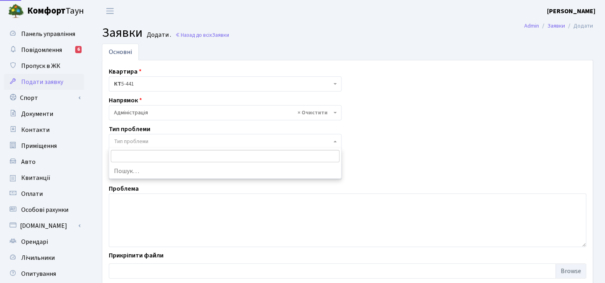
click at [151, 140] on span "Тип проблеми" at bounding box center [223, 142] width 218 height 8
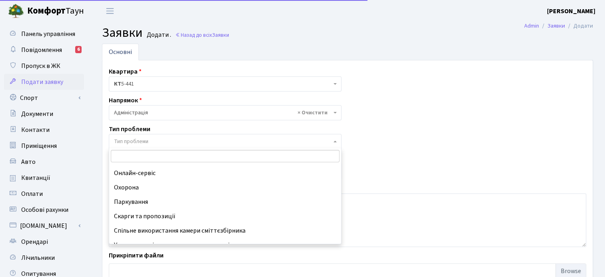
scroll to position [78, 0]
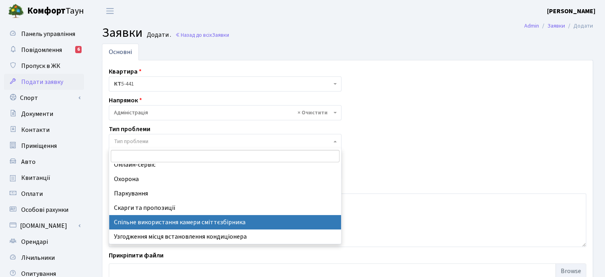
select select "34"
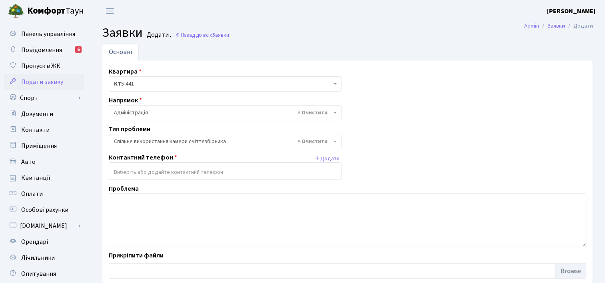
click at [172, 175] on input "search" at bounding box center [225, 172] width 232 height 14
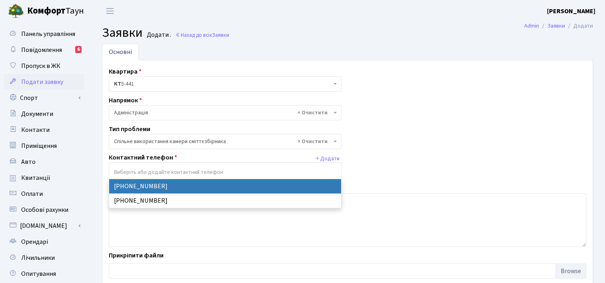
select select "16719"
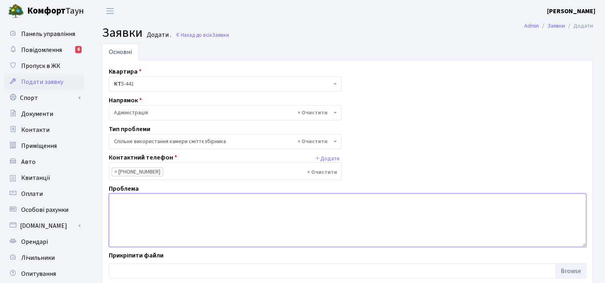
click at [166, 200] on textarea at bounding box center [348, 221] width 478 height 54
paste textarea "стягнення плати за користування міжповерховою коморою"
type textarea "стягнення плати за користування міжповерховою коморою"
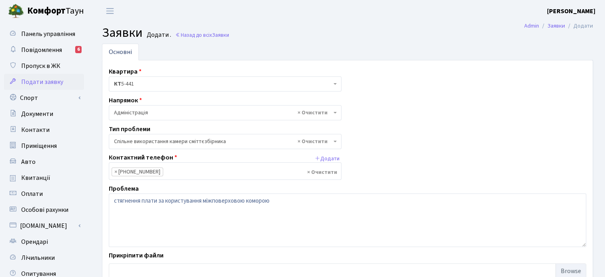
click at [230, 140] on span "× Спільне використання камери сміттєзбірника" at bounding box center [223, 142] width 218 height 8
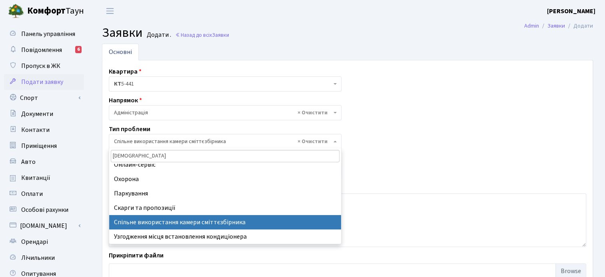
type input "саа"
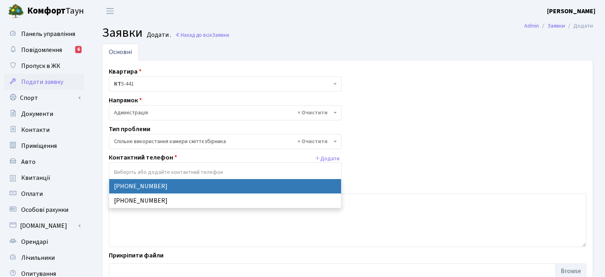
select select "16719"
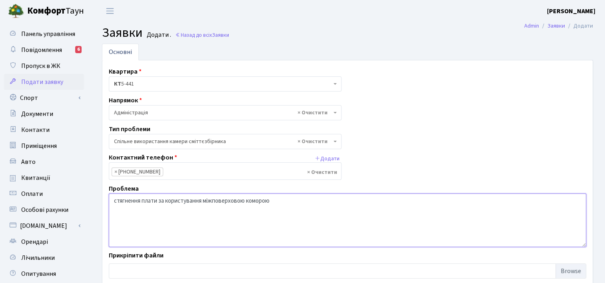
click at [214, 212] on textarea "стягнення плати за користування міжповерховою коморою" at bounding box center [348, 221] width 478 height 54
drag, startPoint x: 289, startPoint y: 204, endPoint x: 42, endPoint y: 199, distance: 247.7
click at [42, 199] on div "Панель управління Повідомлення 6 Пропуск в ЖК Подати заявку Спорт Бронювання Ск…" at bounding box center [302, 181] width 605 height 318
click at [172, 207] on textarea at bounding box center [348, 221] width 478 height 54
paste textarea "ЗАЯВА щодо несанкціонованого стягнення плати за користування міжповерховою комо…"
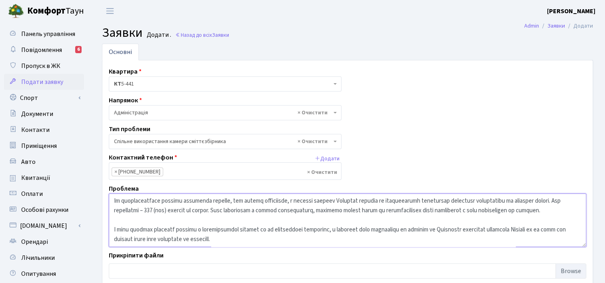
scroll to position [77, 0]
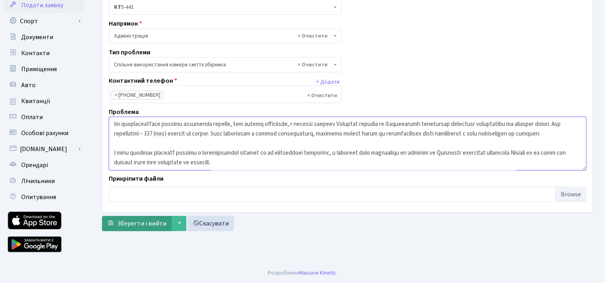
type textarea "ЗАЯВА щодо несанкціонованого стягнення плати за користування міжповерховою комо…"
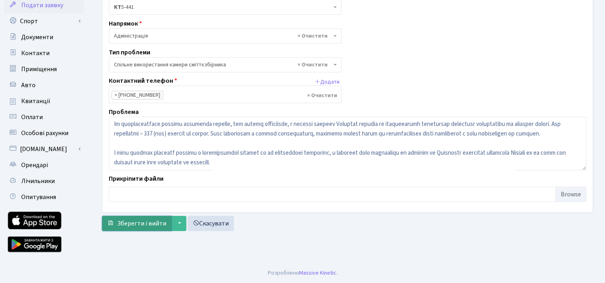
click at [160, 224] on span "Зберегти і вийти" at bounding box center [141, 223] width 49 height 9
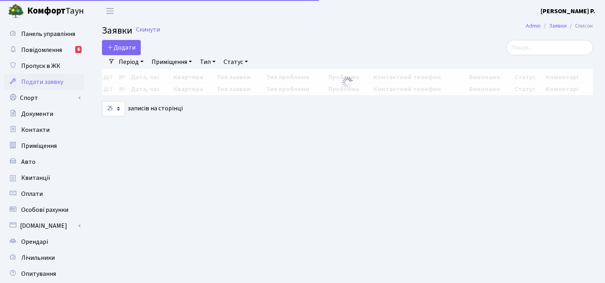
select select "25"
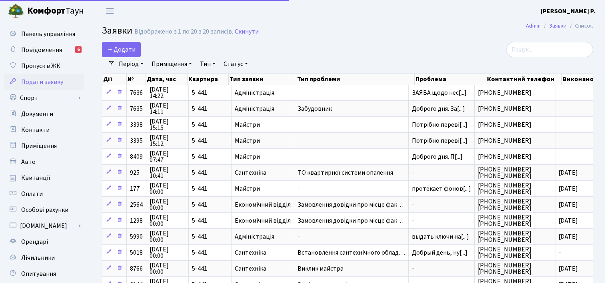
select select "25"
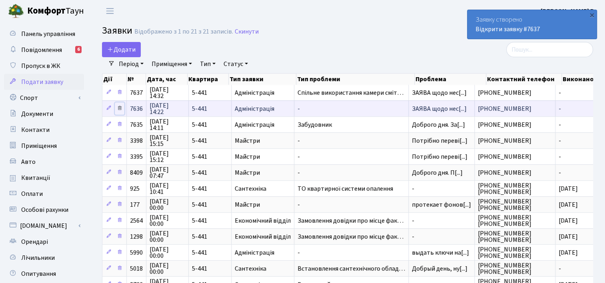
click at [117, 108] on icon at bounding box center [120, 108] width 6 height 6
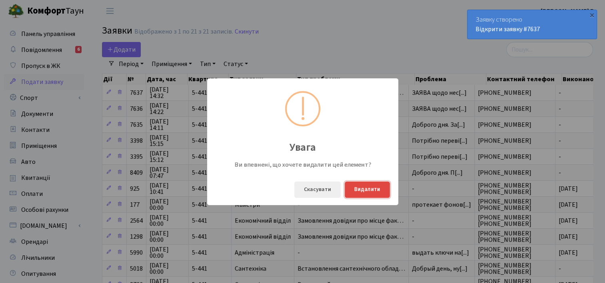
click at [381, 187] on button "Видалити" at bounding box center [367, 190] width 45 height 16
